Goal: Task Accomplishment & Management: Use online tool/utility

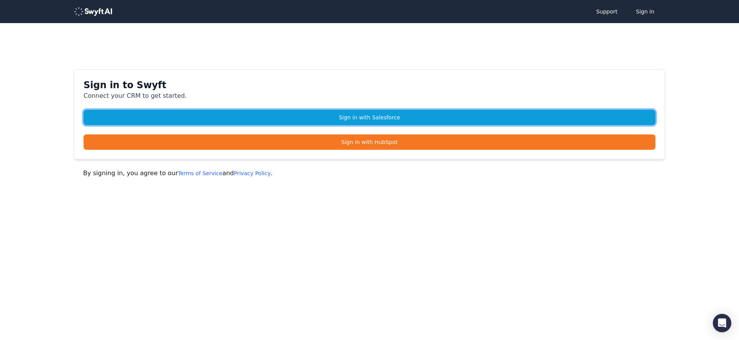
click at [370, 117] on link "Sign in with Salesforce" at bounding box center [370, 117] width 572 height 15
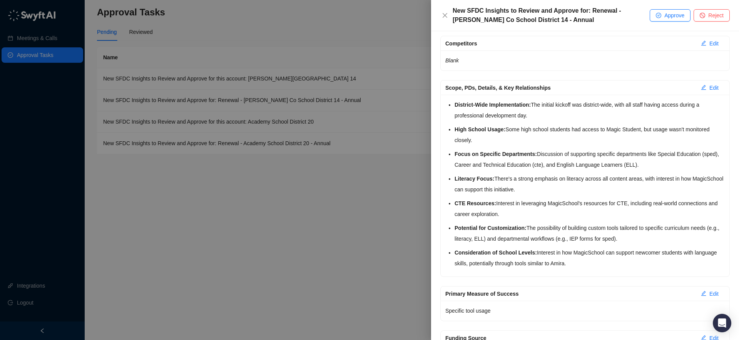
scroll to position [146, 0]
click at [673, 15] on span "Approve" at bounding box center [675, 15] width 20 height 8
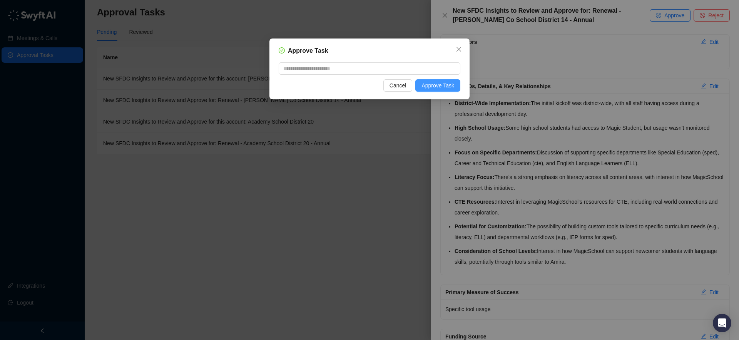
click at [428, 83] on span "Approve Task" at bounding box center [438, 85] width 33 height 8
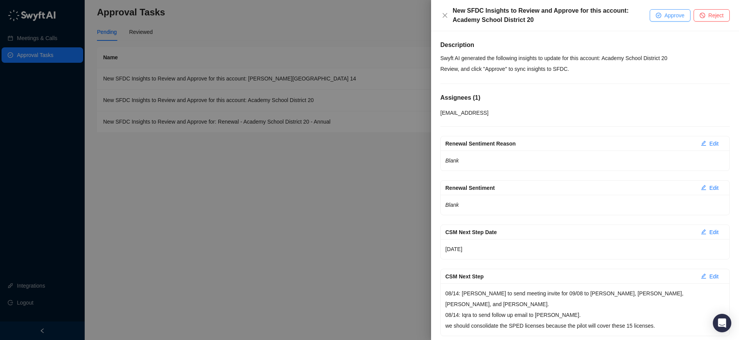
click at [663, 18] on button "Approve" at bounding box center [670, 15] width 41 height 12
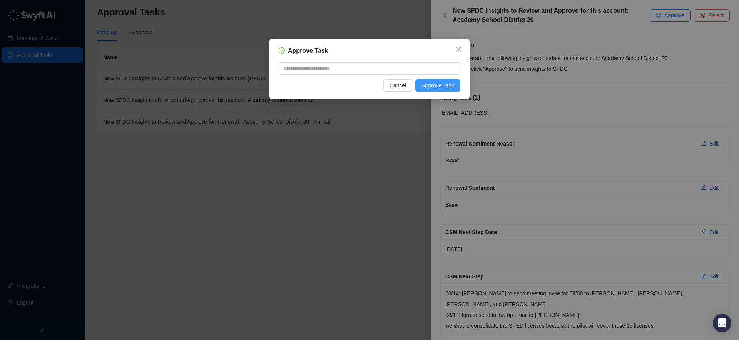
click at [432, 85] on span "Approve Task" at bounding box center [438, 85] width 33 height 8
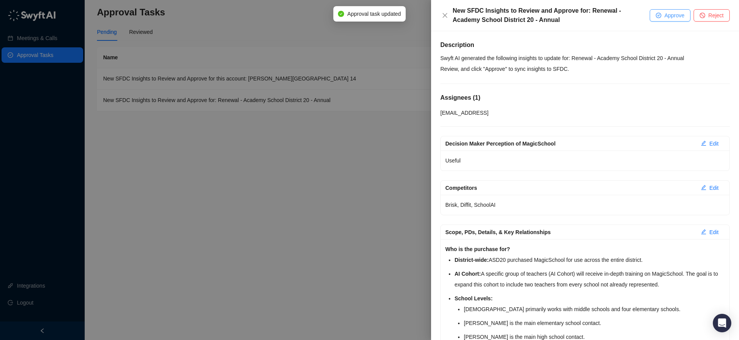
click at [661, 18] on button "Approve" at bounding box center [670, 15] width 41 height 12
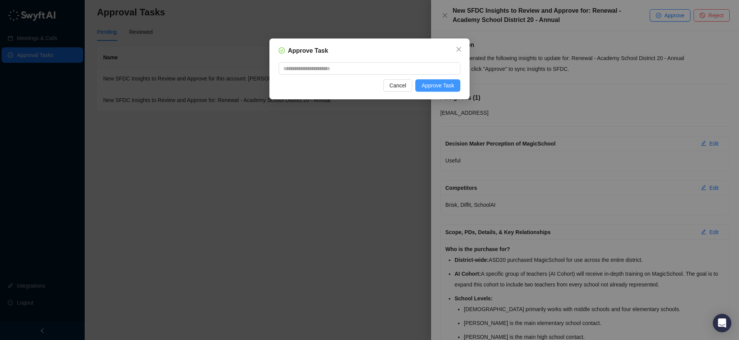
click at [447, 87] on span "Approve Task" at bounding box center [438, 85] width 33 height 8
